Goal: Task Accomplishment & Management: Manage account settings

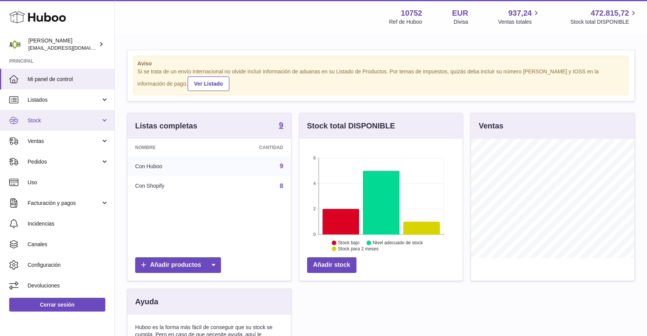
scroll to position [119, 163]
click at [92, 122] on span "Stock" at bounding box center [64, 120] width 73 height 7
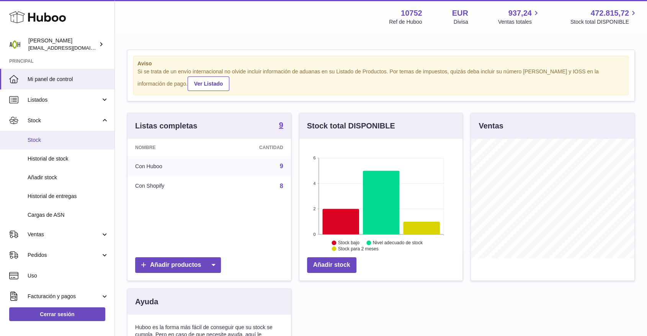
click at [79, 143] on span "Stock" at bounding box center [68, 140] width 81 height 7
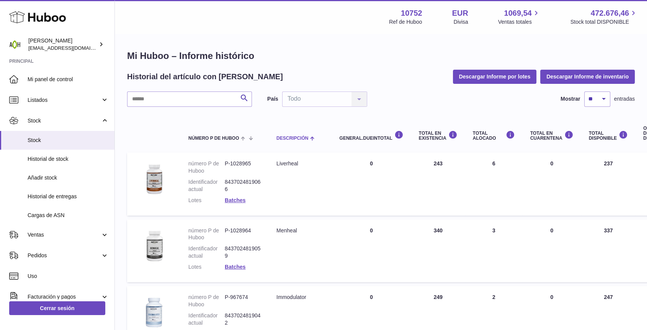
click at [295, 141] on th "Descripción" at bounding box center [300, 133] width 63 height 31
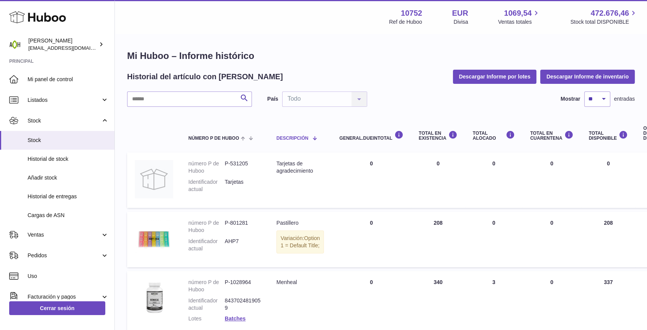
click at [295, 141] on th "Descripción" at bounding box center [300, 133] width 63 height 31
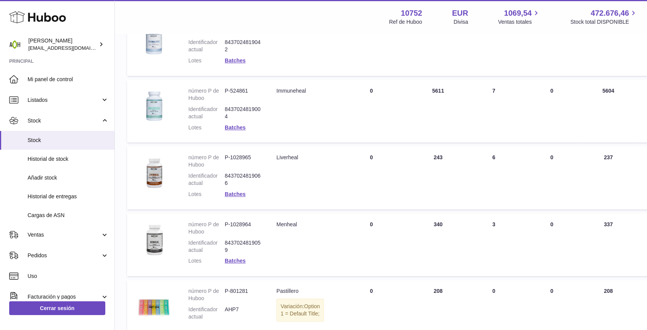
scroll to position [383, 0]
